Goal: Task Accomplishment & Management: Manage account settings

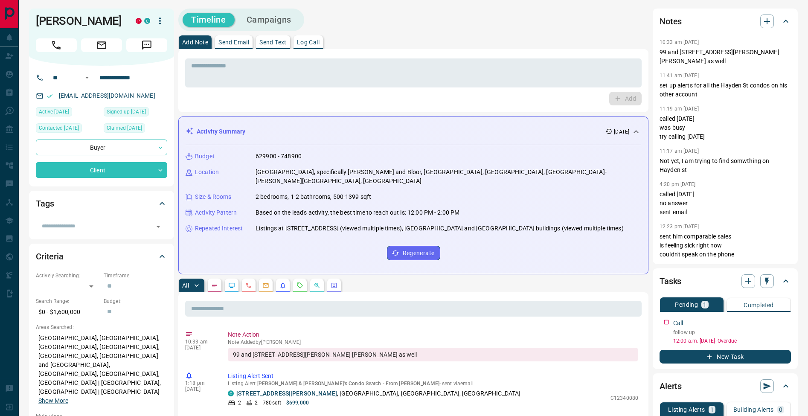
scroll to position [166, 0]
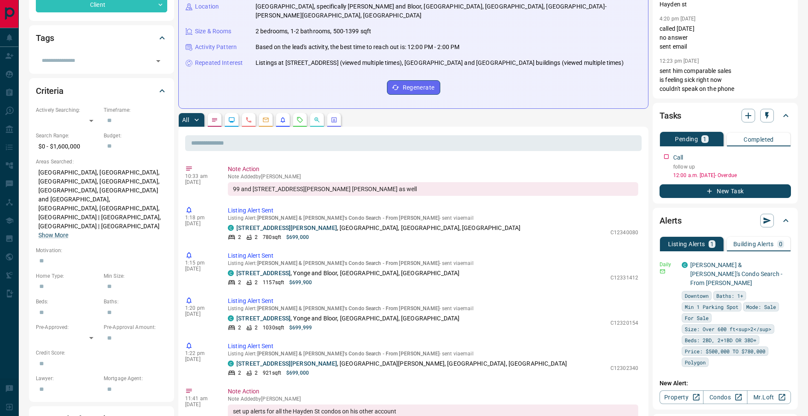
click at [524, 0] on div "Budget 629900 - 748900 Location [GEOGRAPHIC_DATA], specifically [GEOGRAPHIC_DAT…" at bounding box center [414, 41] width 456 height 122
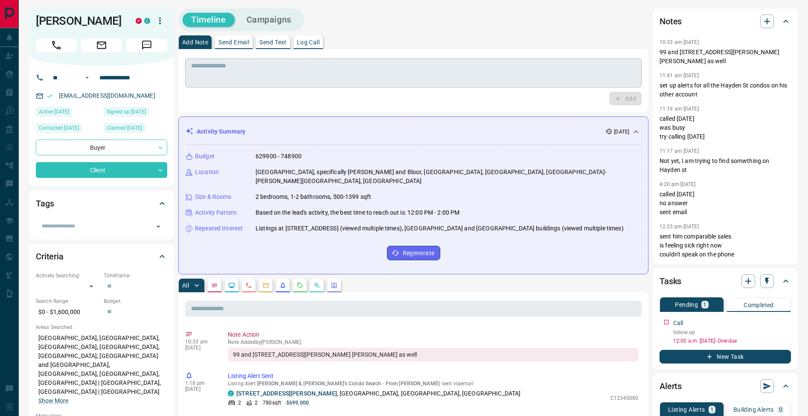
click at [430, 76] on textarea at bounding box center [413, 73] width 445 height 22
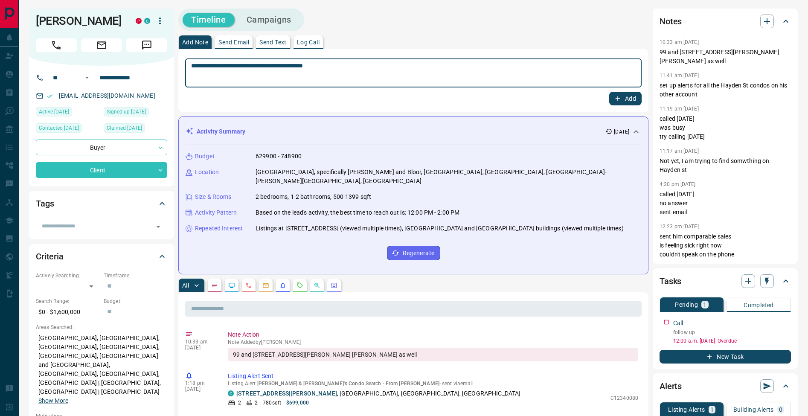
type textarea "**********"
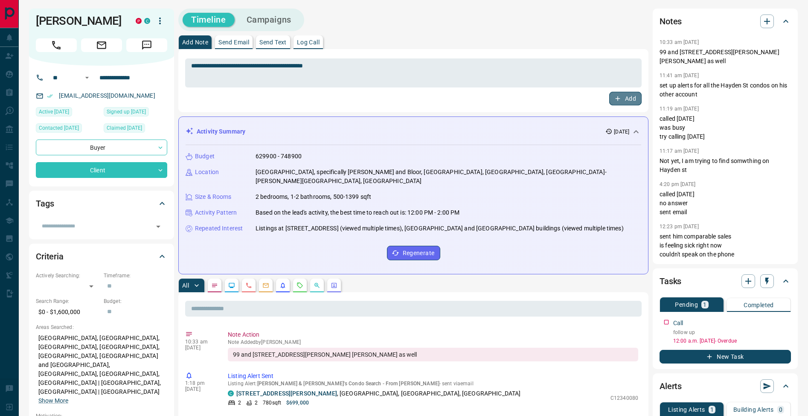
click at [618, 100] on icon "button" at bounding box center [618, 99] width 8 height 8
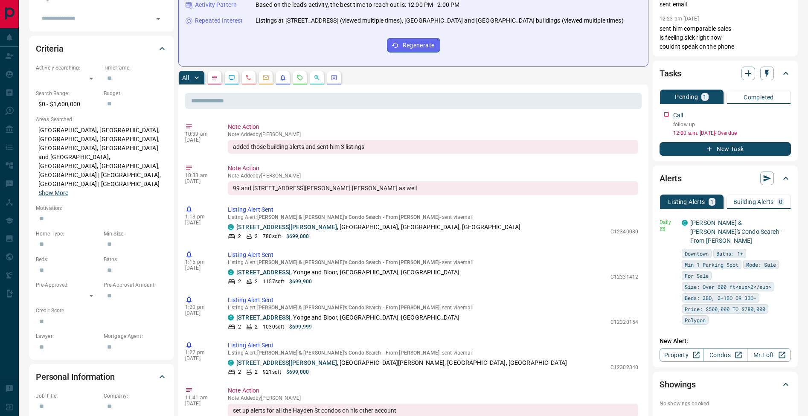
scroll to position [139, 0]
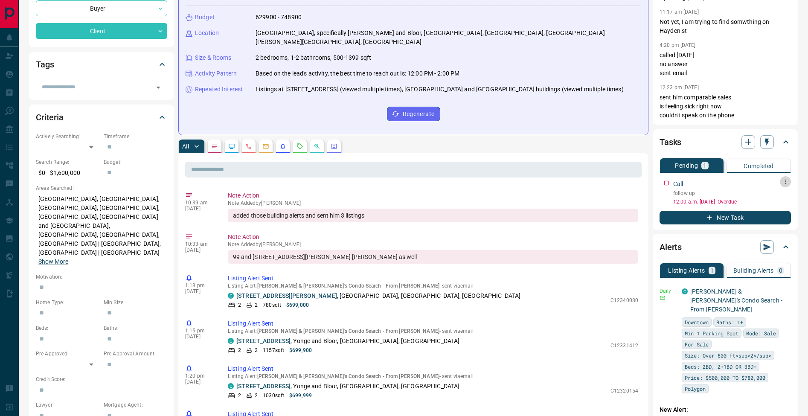
click at [789, 183] on icon "button" at bounding box center [785, 181] width 7 height 7
click at [782, 192] on li "Edit" at bounding box center [772, 198] width 38 height 13
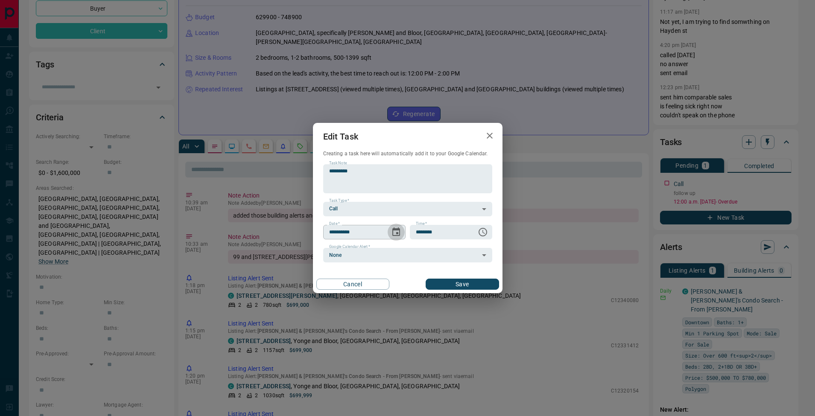
click at [401, 230] on icon "Choose date, selected date is Aug 14, 2025" at bounding box center [396, 232] width 10 height 10
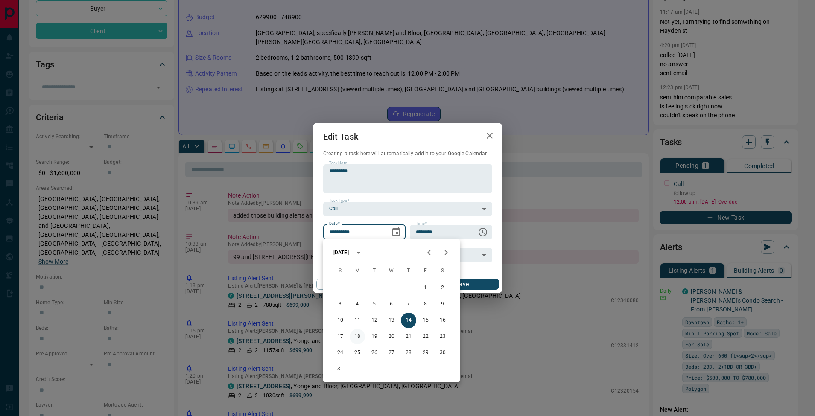
click at [355, 338] on button "18" at bounding box center [357, 336] width 15 height 15
type input "**********"
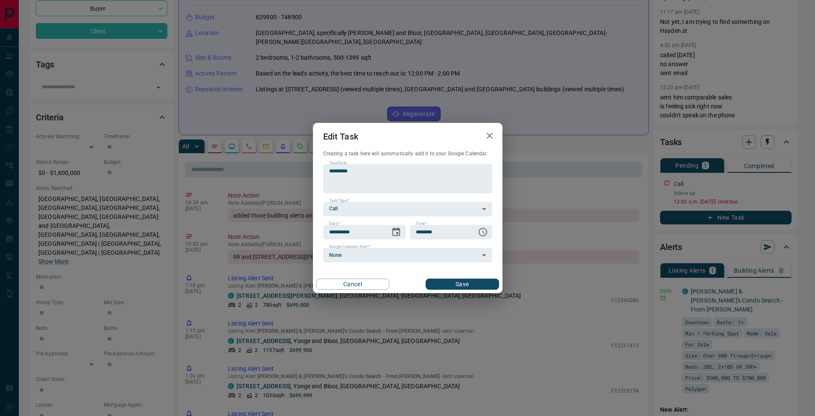
click at [447, 286] on button "Save" at bounding box center [462, 284] width 73 height 11
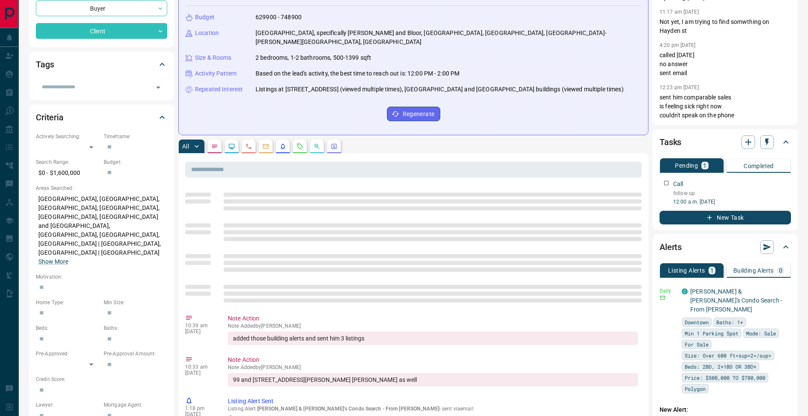
scroll to position [0, 0]
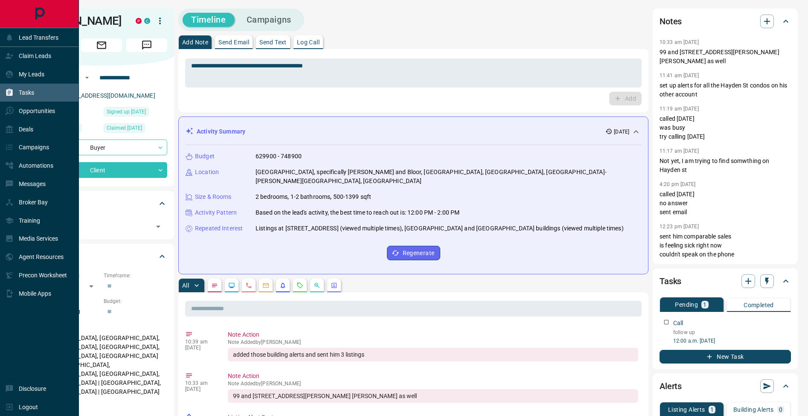
click at [14, 93] on div "Tasks" at bounding box center [19, 93] width 29 height 14
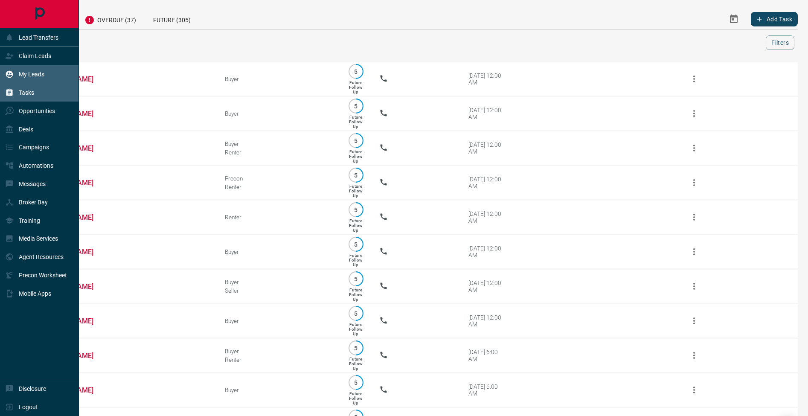
click at [7, 76] on icon at bounding box center [9, 74] width 7 height 7
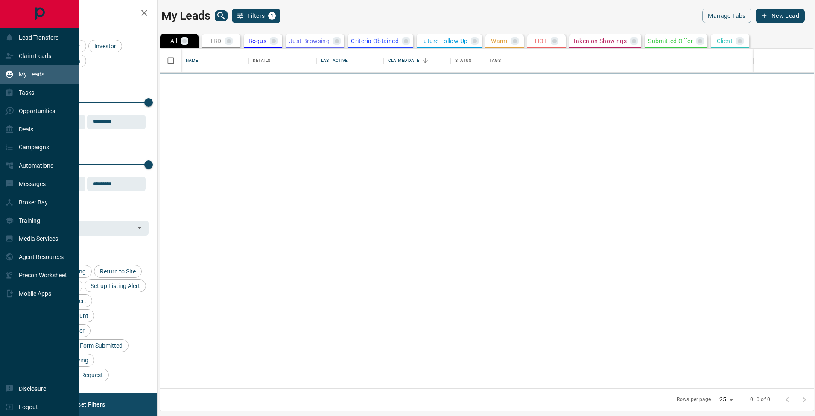
scroll to position [333, 647]
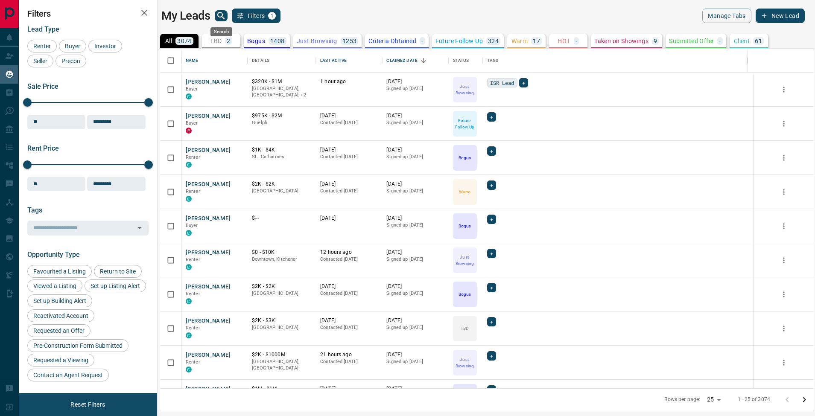
click at [224, 15] on icon "search button" at bounding box center [221, 16] width 10 height 10
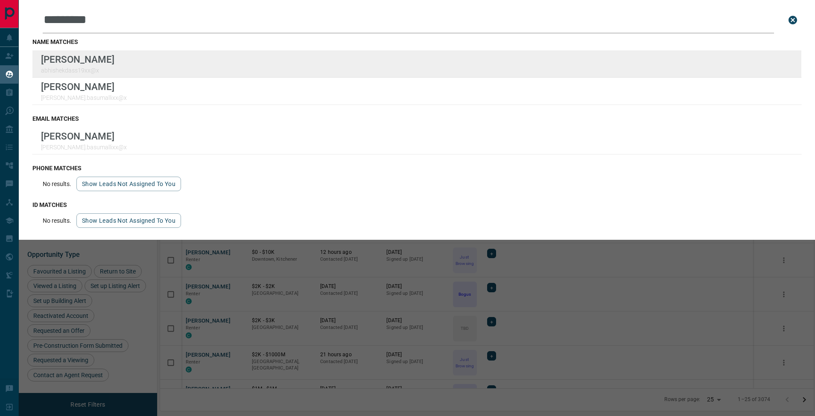
type input "********"
click at [143, 60] on div "[PERSON_NAME] abhishekdass19xx@x" at bounding box center [416, 63] width 769 height 27
